Goal: Information Seeking & Learning: Learn about a topic

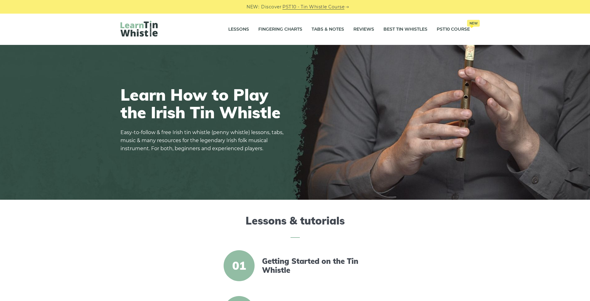
scroll to position [10, 0]
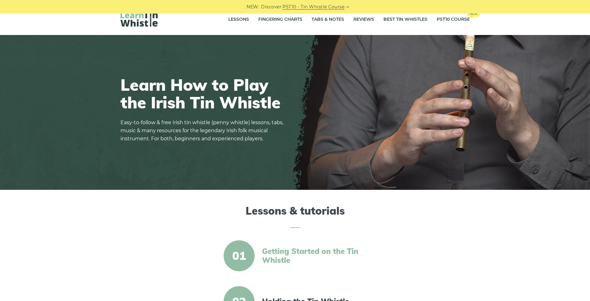
click at [279, 256] on link "Getting Started on the Tin Whistle" at bounding box center [315, 256] width 106 height 18
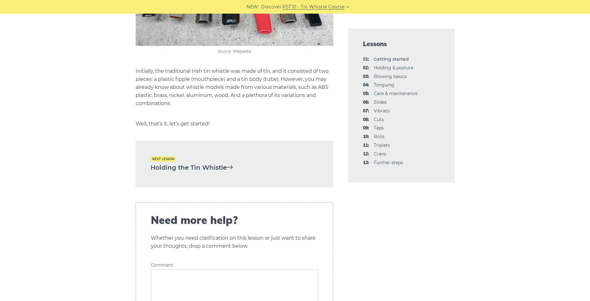
scroll to position [1280, 0]
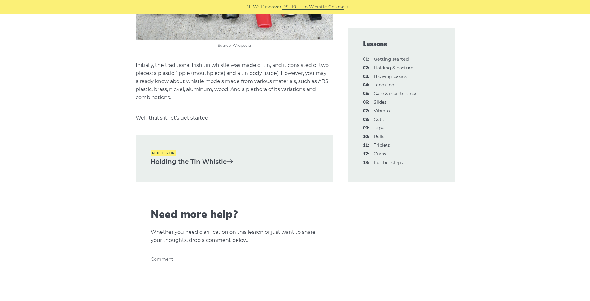
click at [210, 157] on link "Holding the Tin Whistle" at bounding box center [234, 162] width 168 height 10
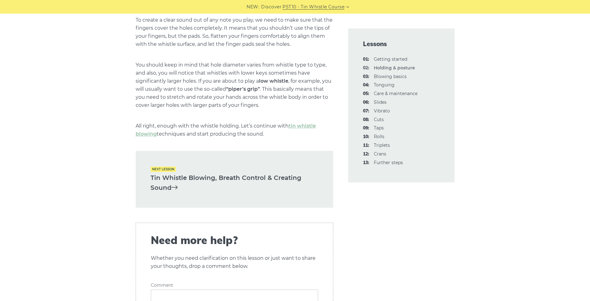
scroll to position [896, 0]
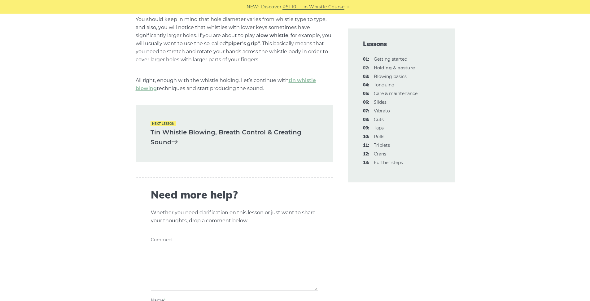
click at [214, 134] on link "Tin Whistle Blowing, Breath Control & Creating Sound" at bounding box center [234, 137] width 168 height 20
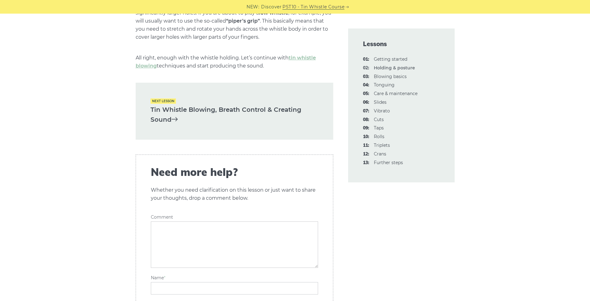
scroll to position [920, 0]
click at [228, 106] on link "Tin Whistle Blowing, Breath Control & Creating Sound" at bounding box center [234, 113] width 168 height 20
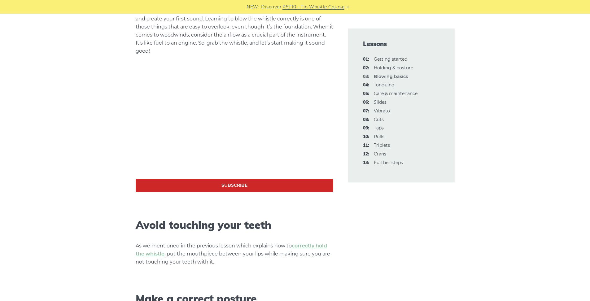
scroll to position [189, 0]
